Goal: Transaction & Acquisition: Purchase product/service

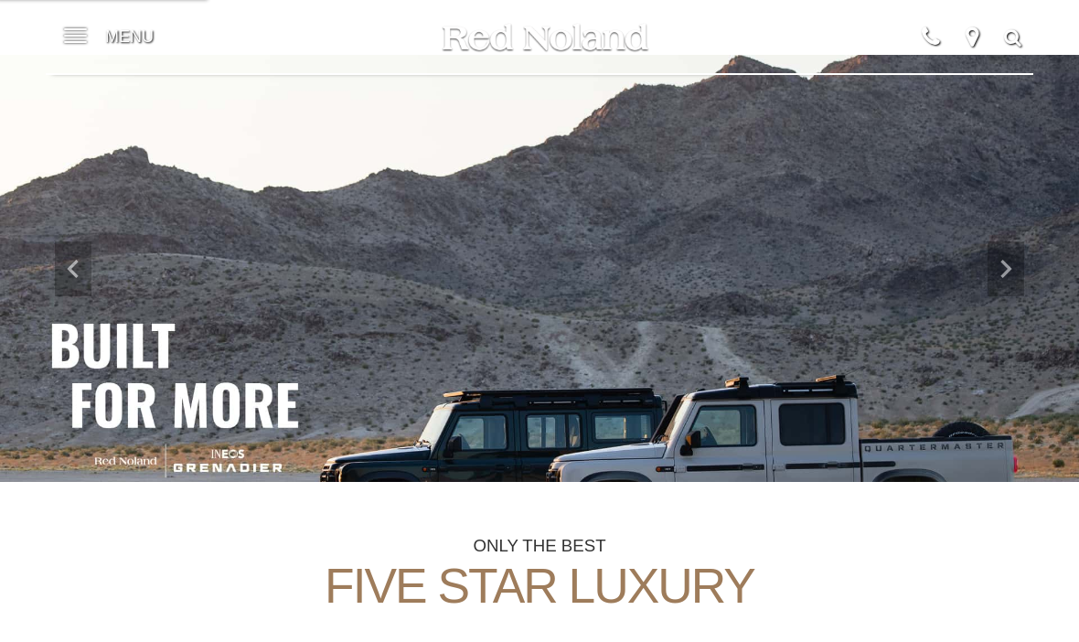
click at [79, 51] on span at bounding box center [75, 36] width 23 height 73
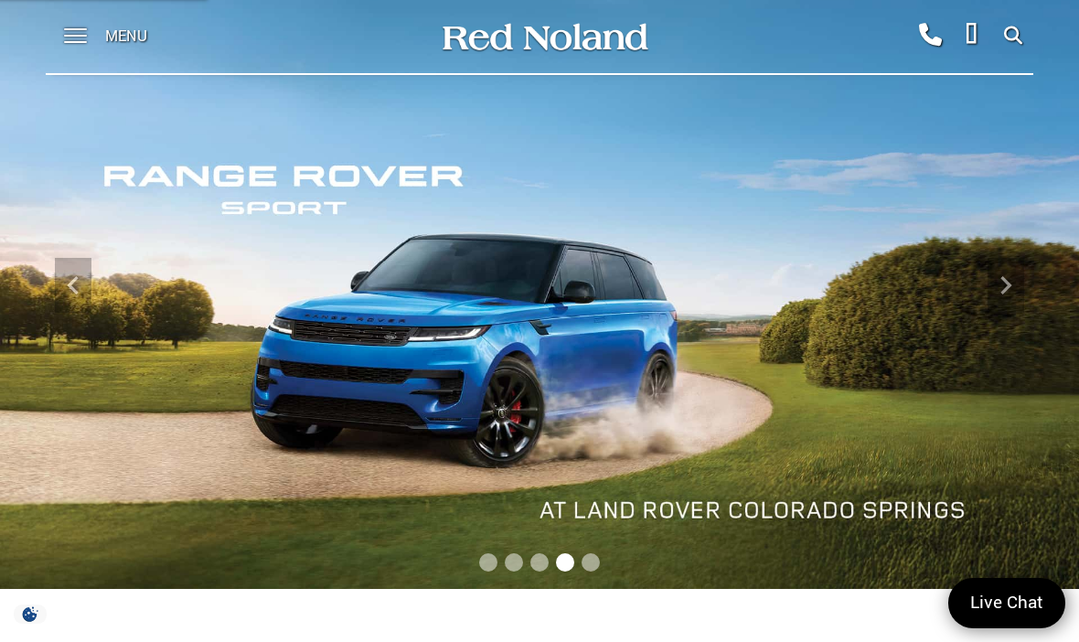
click at [1020, 278] on icon "Next" at bounding box center [1006, 285] width 37 height 37
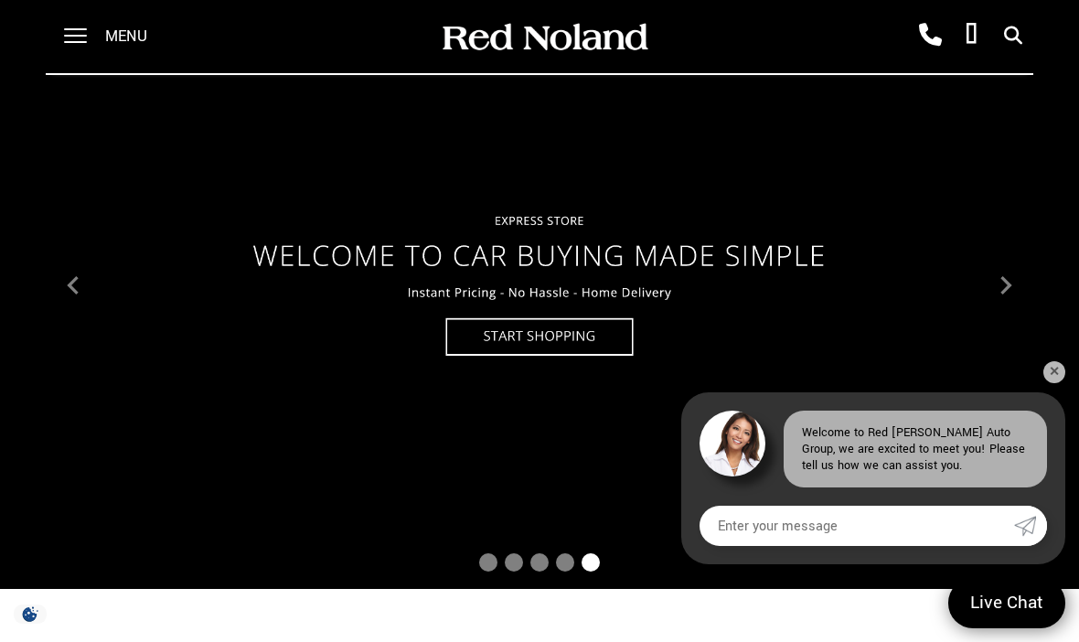
click at [68, 294] on icon "Previous" at bounding box center [73, 285] width 37 height 37
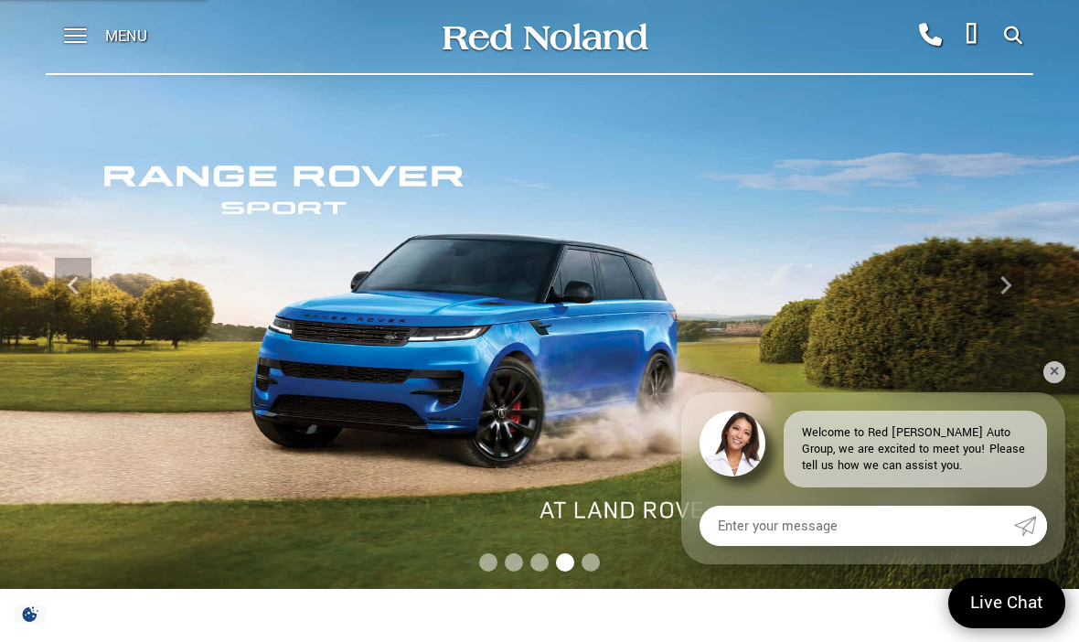
click at [58, 281] on icon "Previous" at bounding box center [73, 285] width 37 height 37
click at [64, 279] on icon "Previous" at bounding box center [73, 285] width 37 height 37
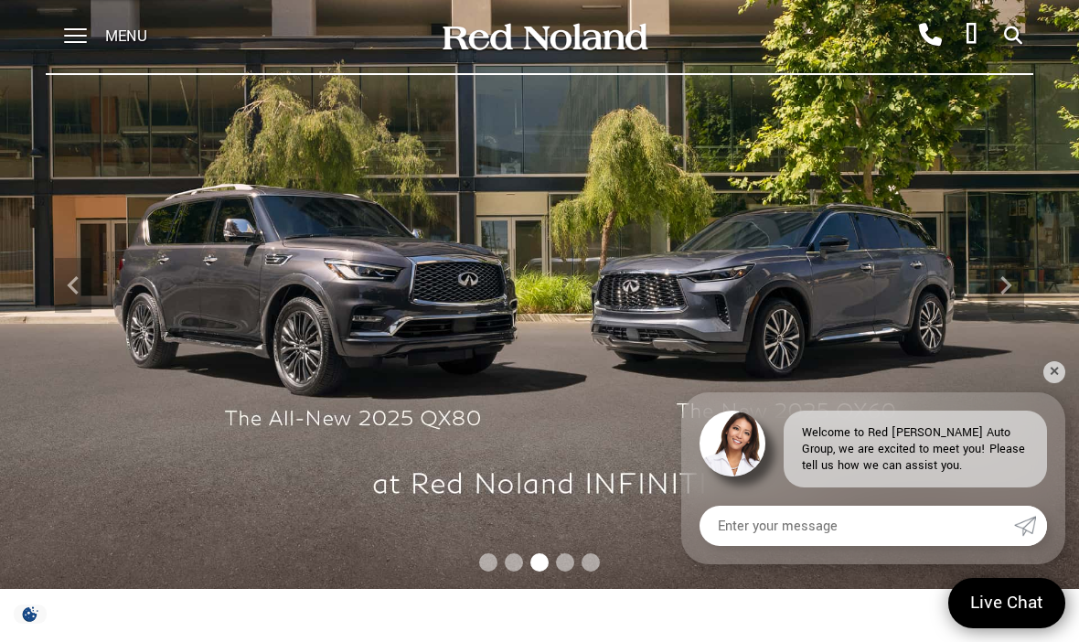
click at [74, 283] on icon "Previous" at bounding box center [72, 285] width 11 height 18
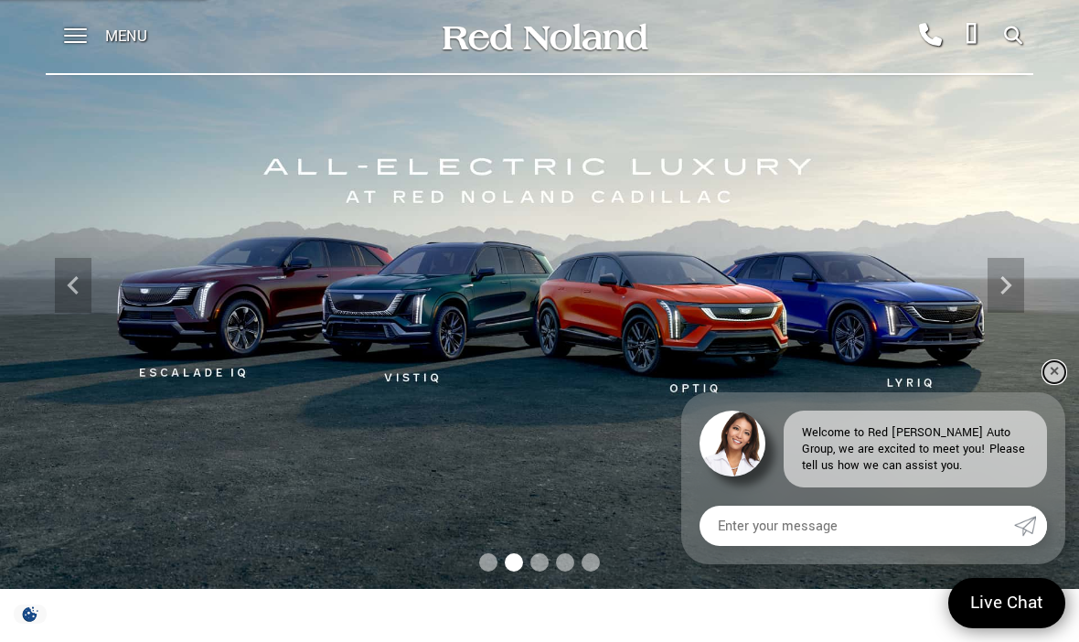
click at [1051, 369] on link "✕" at bounding box center [1055, 372] width 22 height 22
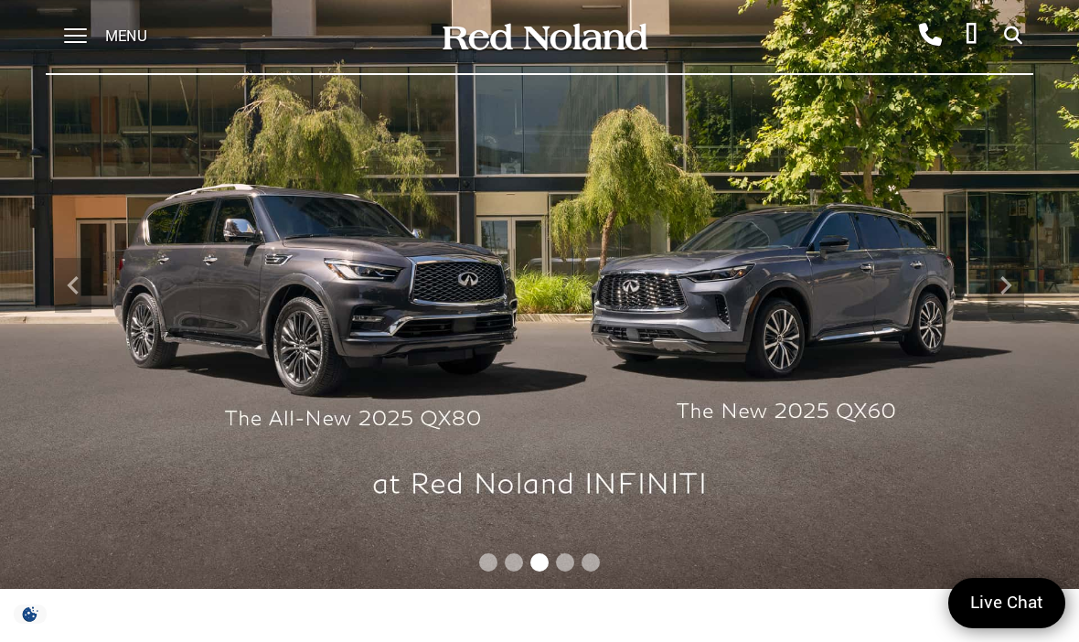
click at [70, 27] on span at bounding box center [75, 36] width 23 height 73
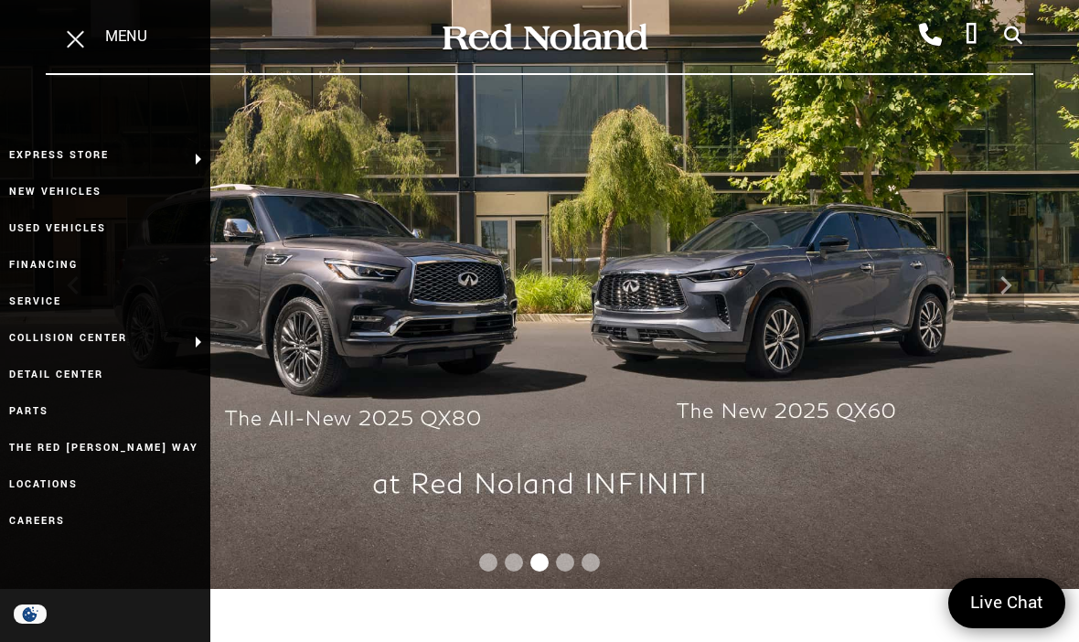
click at [18, 224] on link "Used Vehicles" at bounding box center [105, 228] width 210 height 37
click at [60, 216] on link "Used Vehicles" at bounding box center [105, 228] width 210 height 37
click at [57, 225] on link "Used Vehicles" at bounding box center [105, 228] width 210 height 37
click at [72, 232] on link "Used Vehicles" at bounding box center [105, 228] width 210 height 37
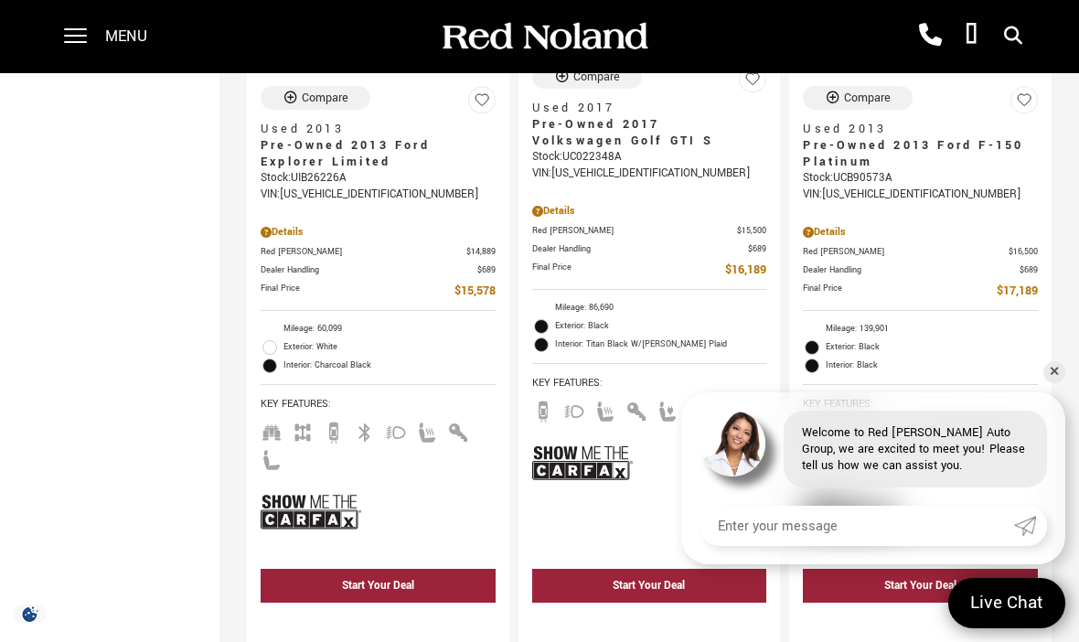
scroll to position [2367, 0]
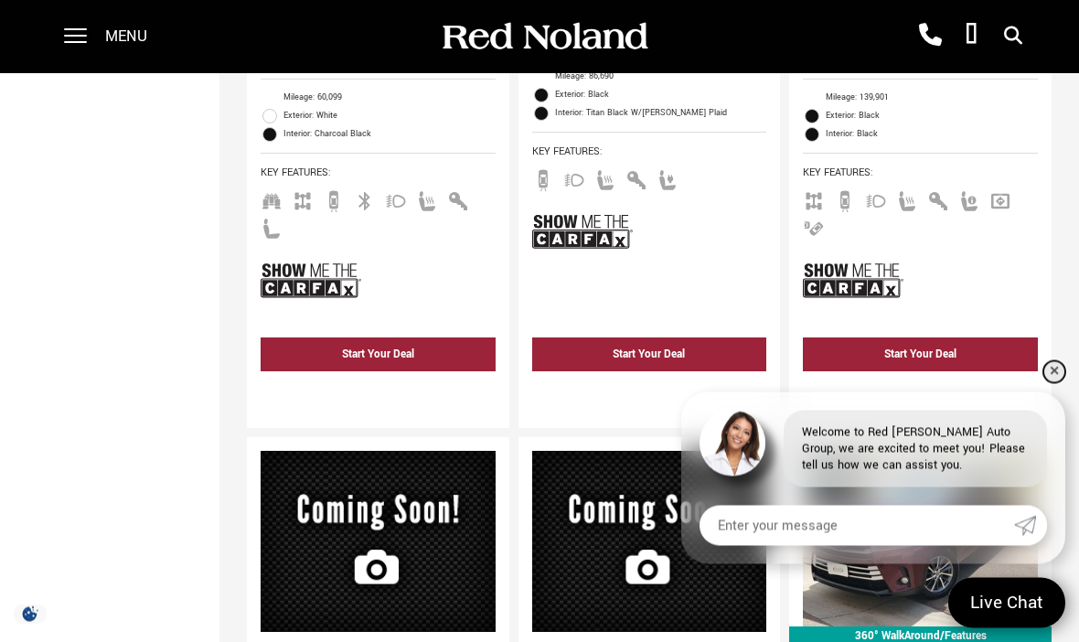
click at [1050, 383] on link "✕" at bounding box center [1055, 372] width 22 height 22
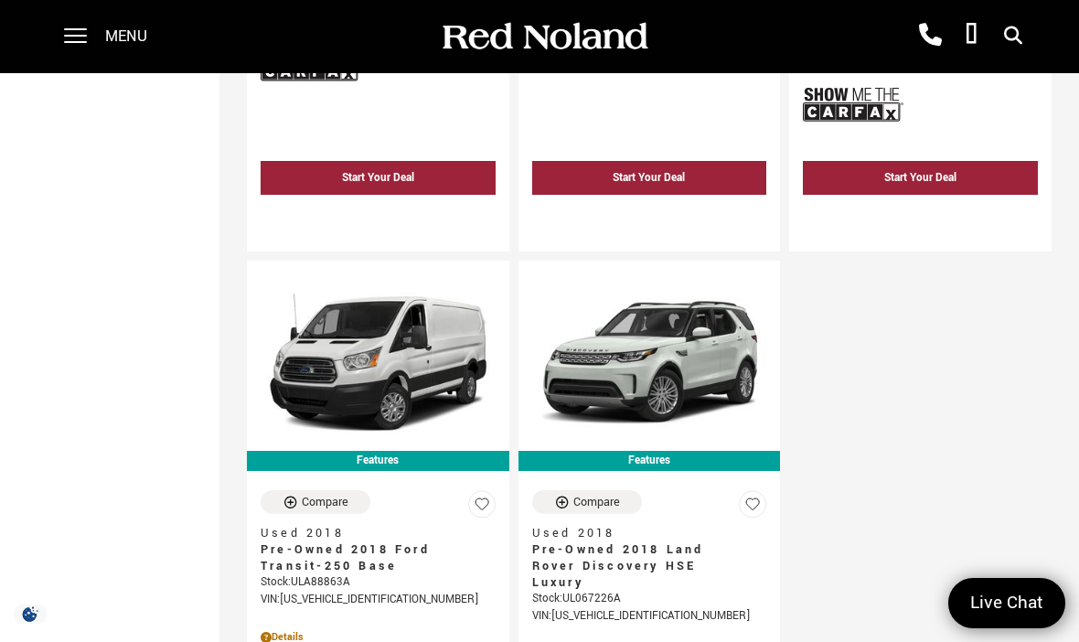
scroll to position [5132, 0]
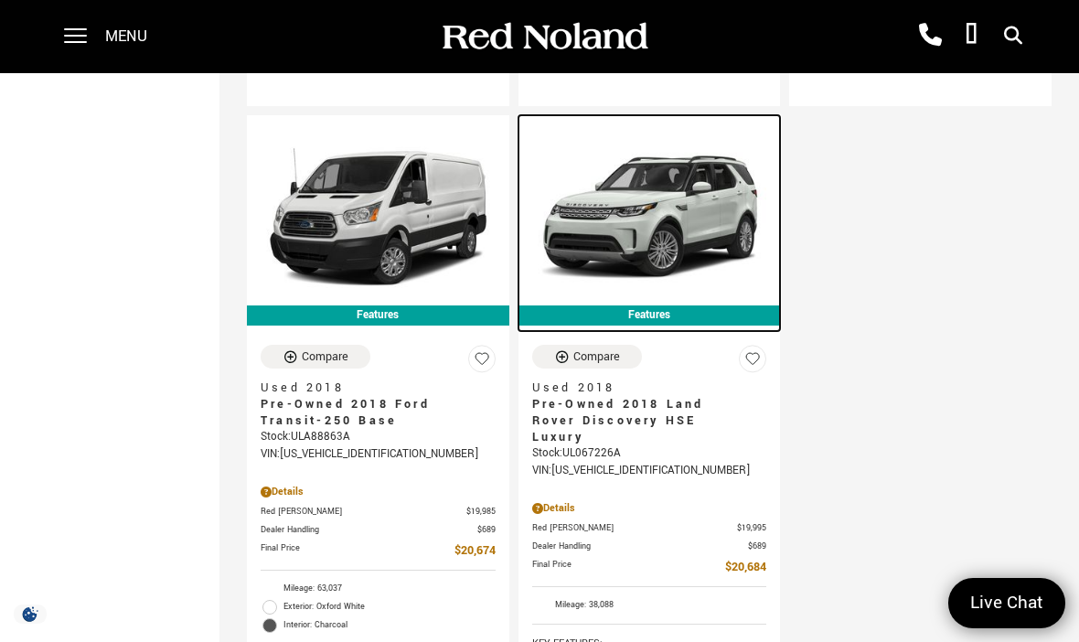
click at [678, 205] on img at bounding box center [649, 217] width 235 height 176
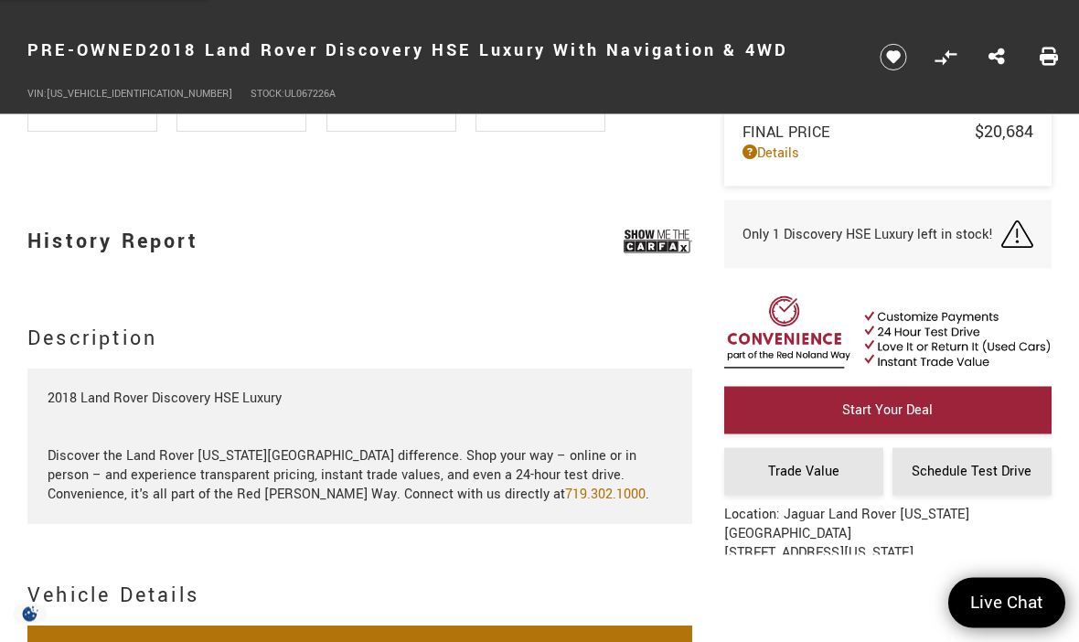
scroll to position [1640, 0]
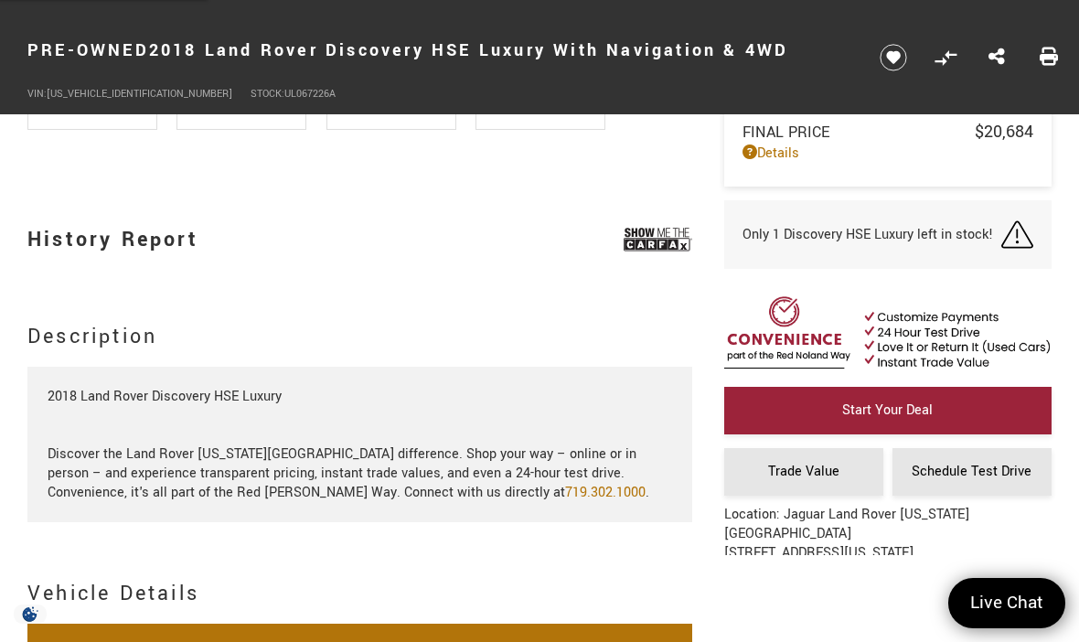
click at [660, 239] on img at bounding box center [658, 240] width 69 height 46
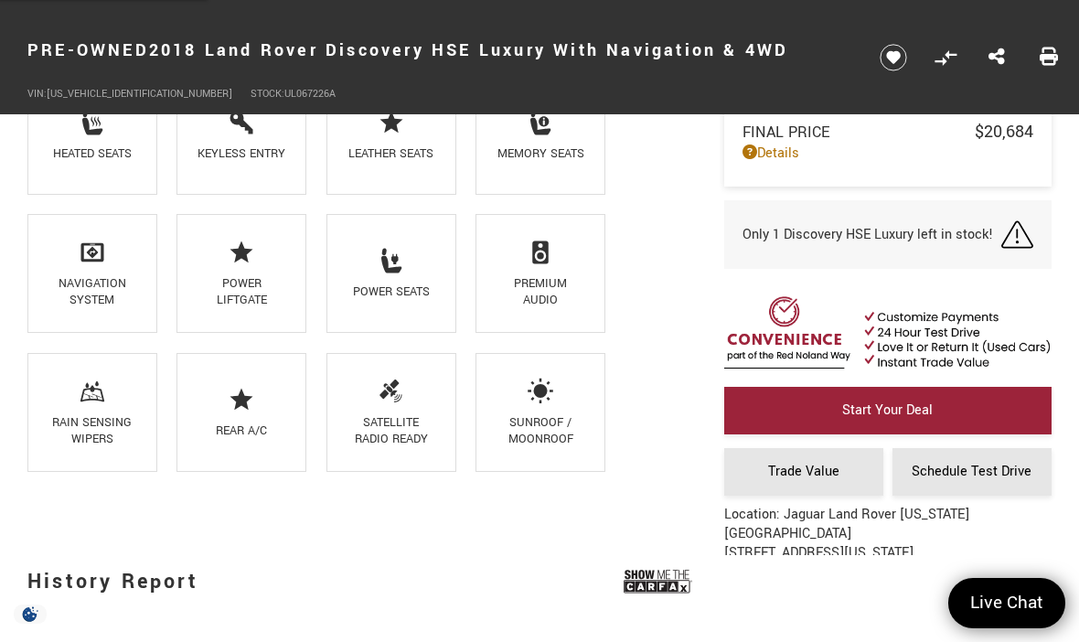
scroll to position [1672, 0]
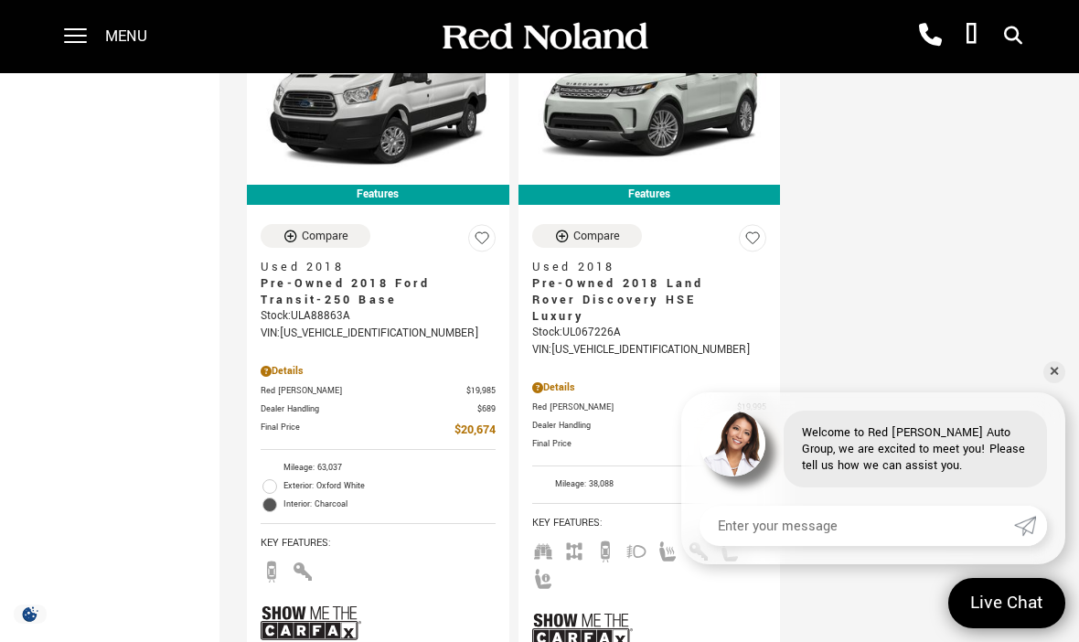
scroll to position [5206, 0]
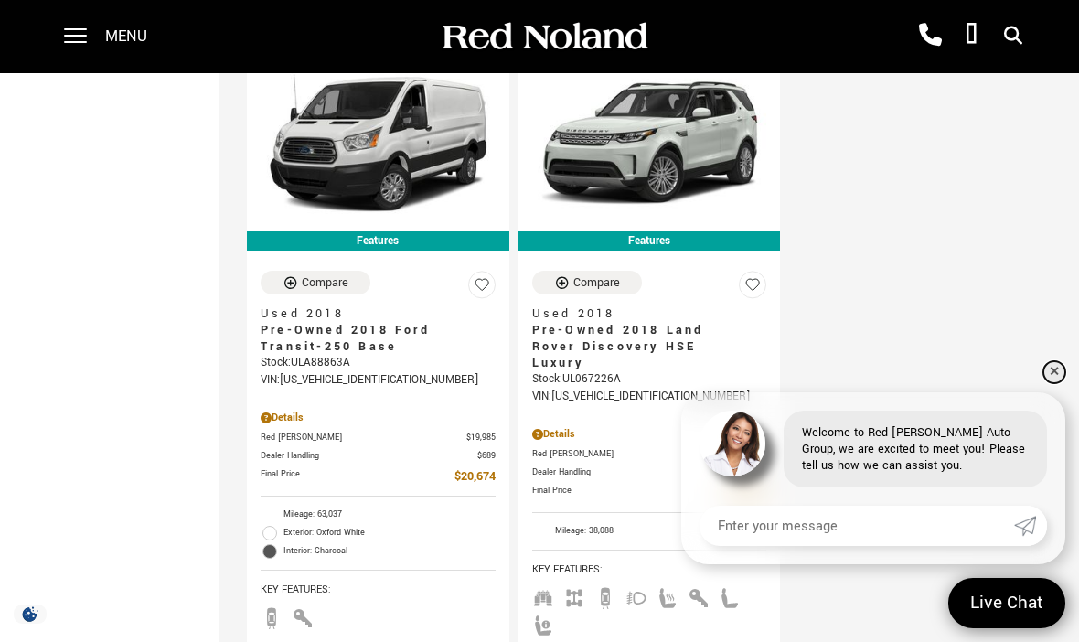
click at [1053, 383] on link "✕" at bounding box center [1055, 372] width 22 height 22
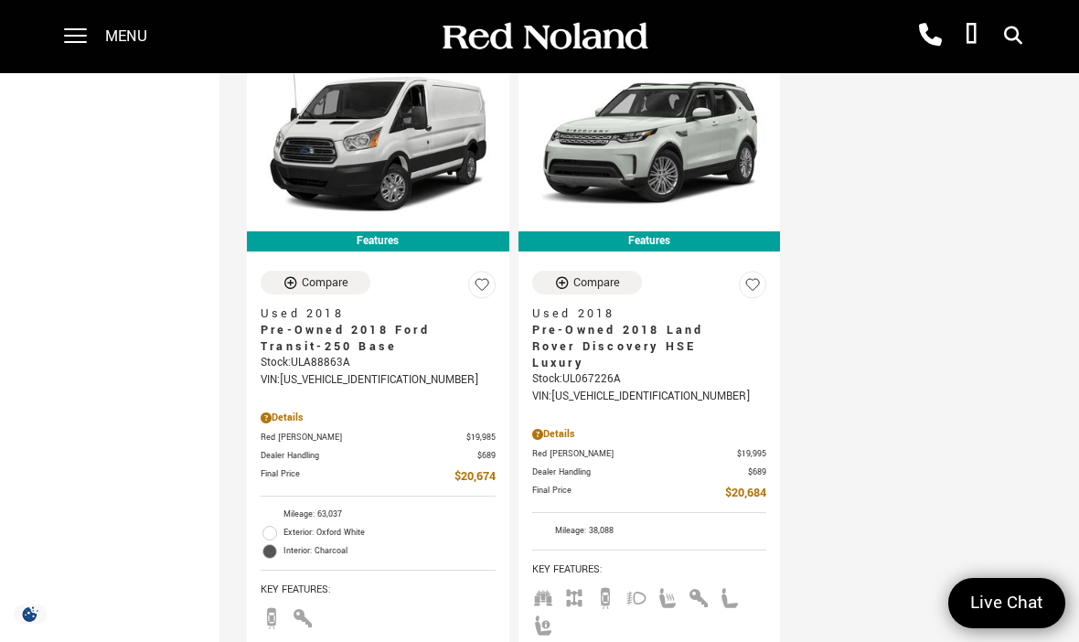
scroll to position [5253, 0]
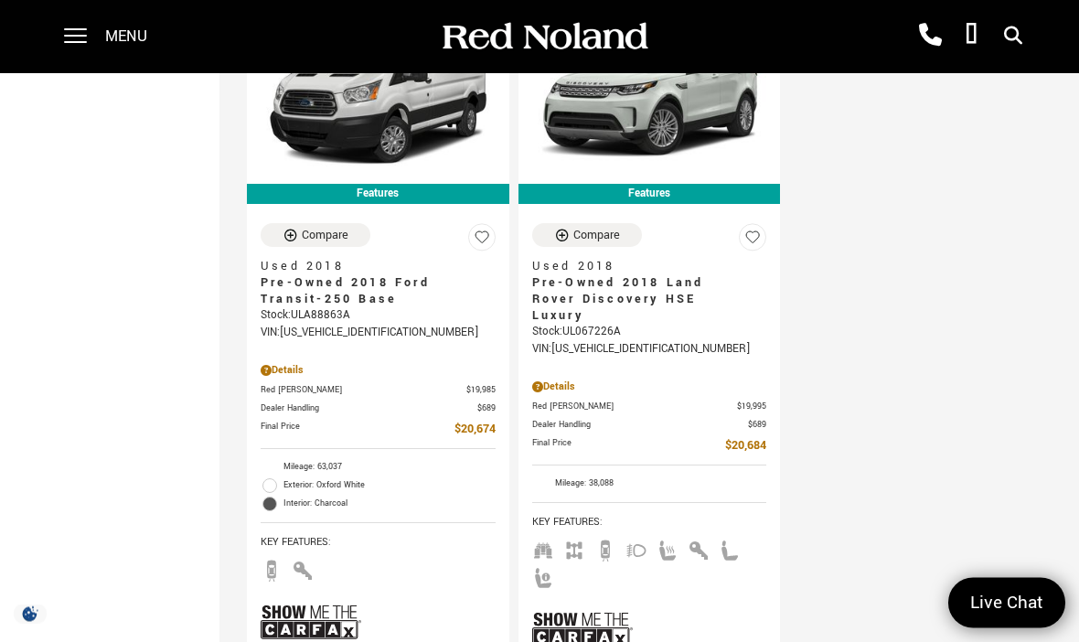
click at [606, 639] on img at bounding box center [582, 630] width 101 height 67
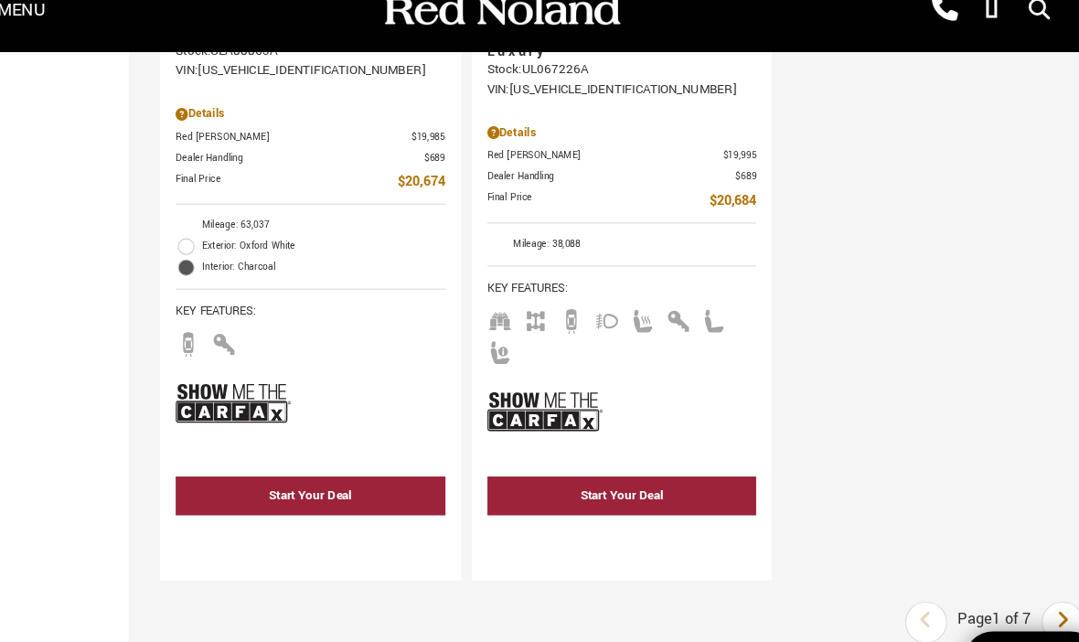
scroll to position [5087, 0]
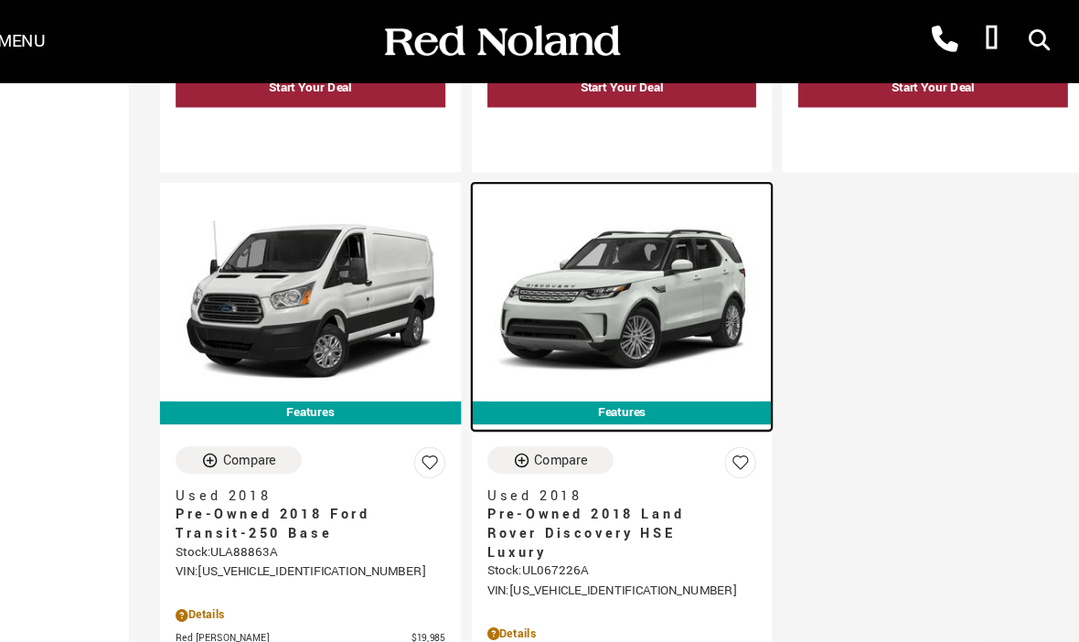
click at [578, 277] on img at bounding box center [649, 262] width 235 height 176
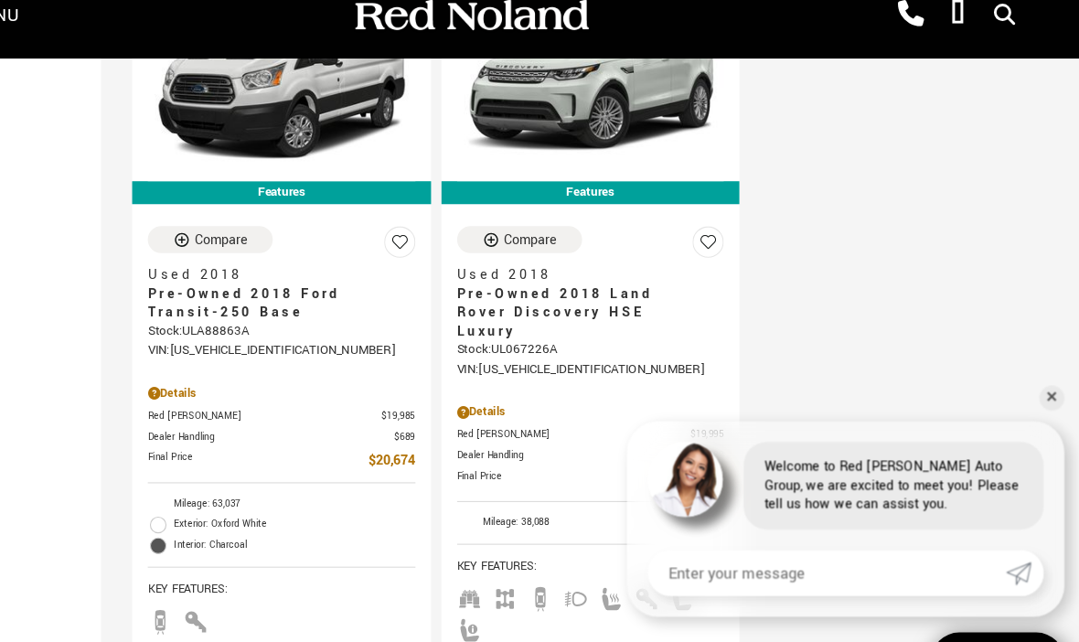
scroll to position [5517, 0]
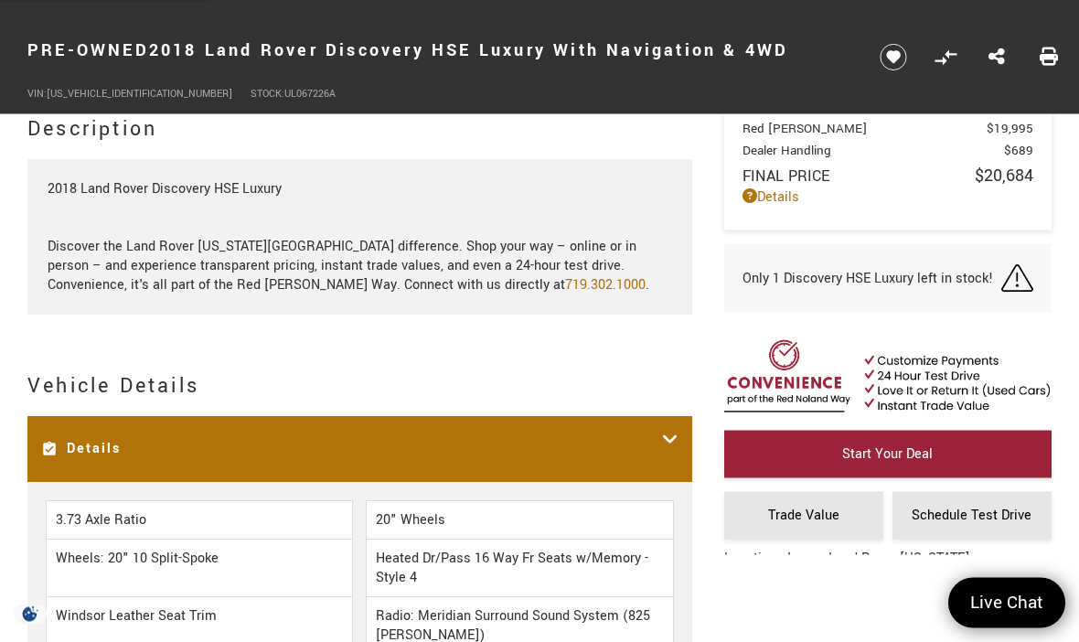
scroll to position [2228, 0]
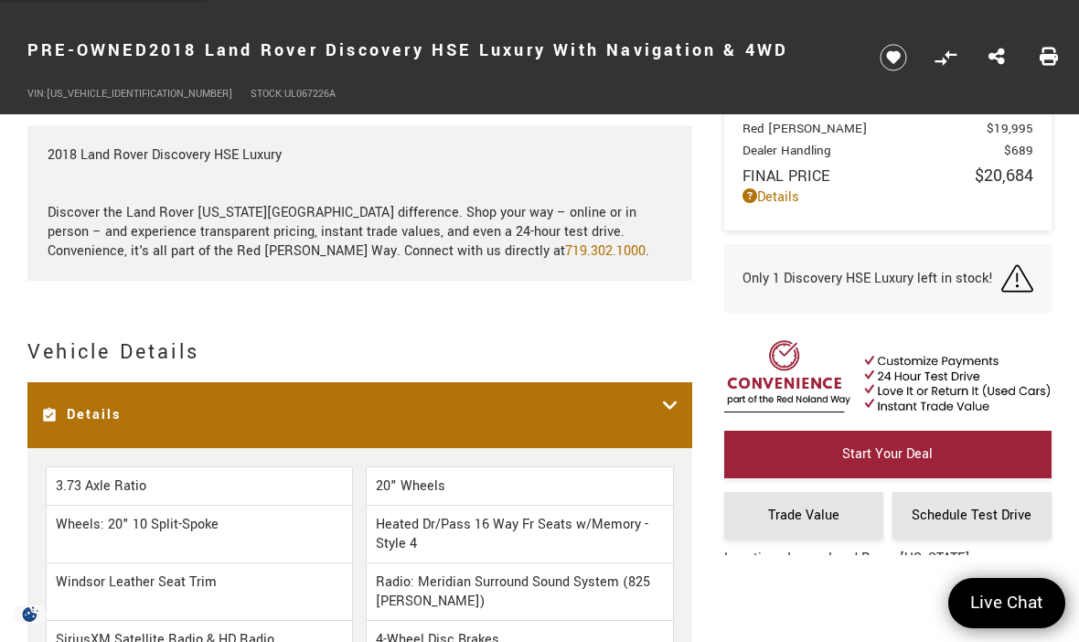
click at [663, 419] on icon at bounding box center [670, 415] width 16 height 38
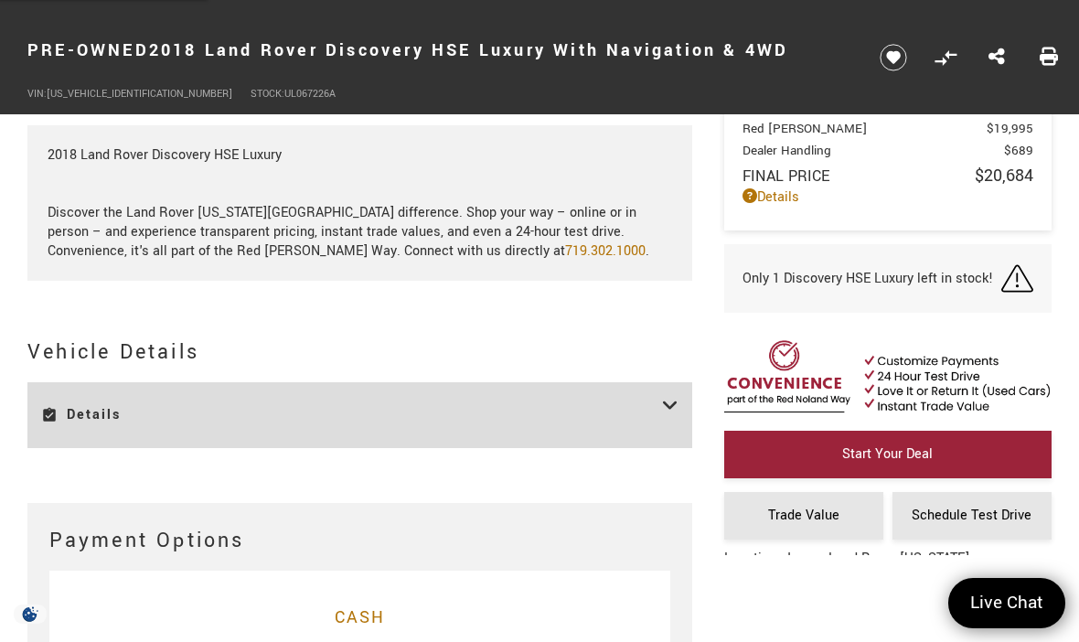
click at [668, 403] on icon at bounding box center [670, 415] width 16 height 38
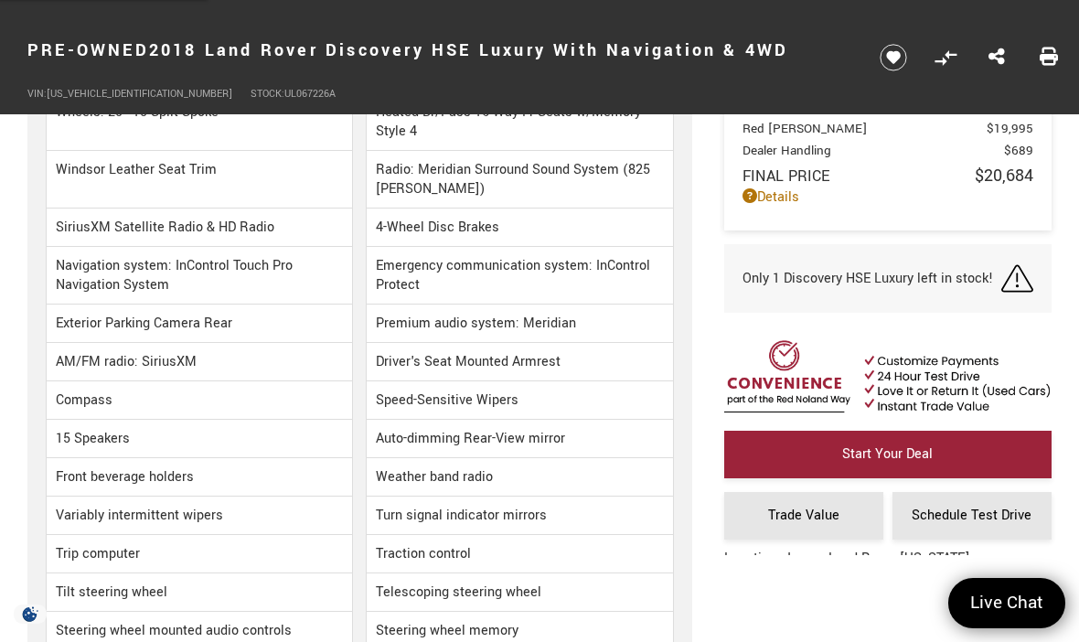
scroll to position [2549, 0]
